Goal: Task Accomplishment & Management: Manage account settings

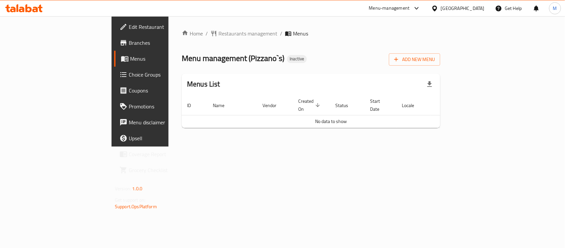
click at [440, 71] on div "Home / Restaurants management / Menus Menu management ( [PERSON_NAME]`s ) Inact…" at bounding box center [311, 81] width 259 height 104
click at [130, 55] on span "Menus" at bounding box center [165, 59] width 71 height 8
click at [129, 29] on span "Edit Restaurant" at bounding box center [165, 27] width 72 height 8
